Goal: Task Accomplishment & Management: Use online tool/utility

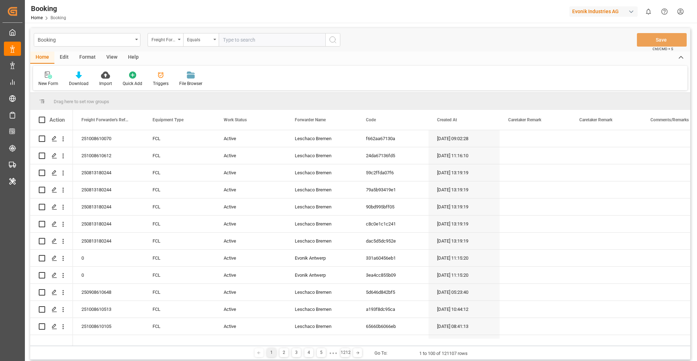
click at [91, 54] on div "Format" at bounding box center [87, 58] width 27 height 12
click at [57, 80] on div "Filter Rows" at bounding box center [49, 79] width 32 height 16
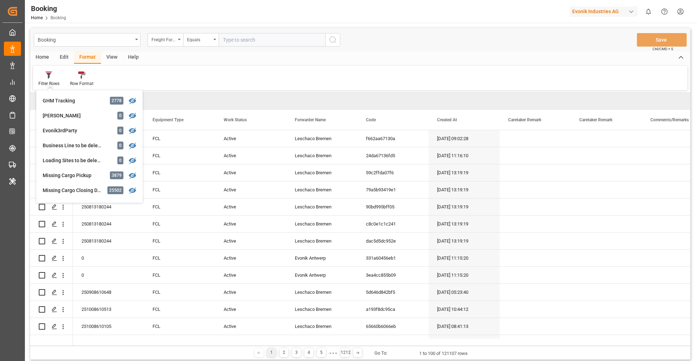
click at [313, 69] on div "Filter Rows GHM Tracking 2778 [PERSON_NAME] 0 Evonik3rdParty 0 Business Line to…" at bounding box center [360, 78] width 655 height 25
